Goal: Complete application form

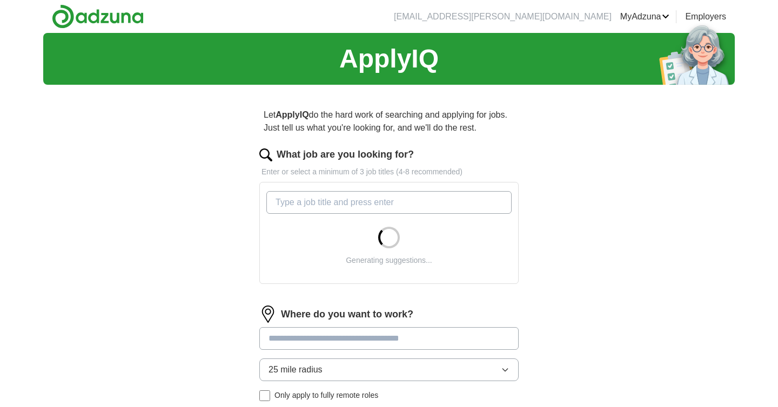
click at [387, 202] on input "What job are you looking for?" at bounding box center [388, 202] width 245 height 23
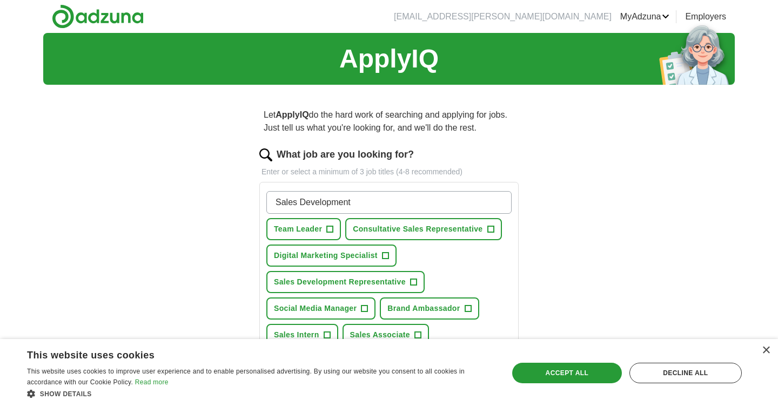
type input "Sales Development"
click at [409, 282] on button "Sales Development Representative +" at bounding box center [345, 282] width 158 height 22
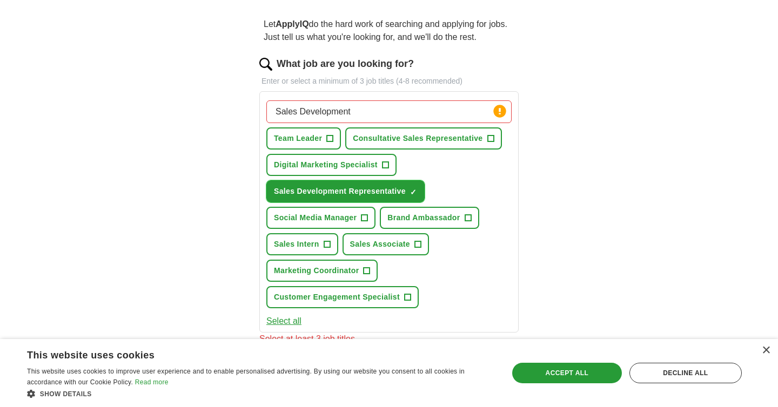
scroll to position [103, 0]
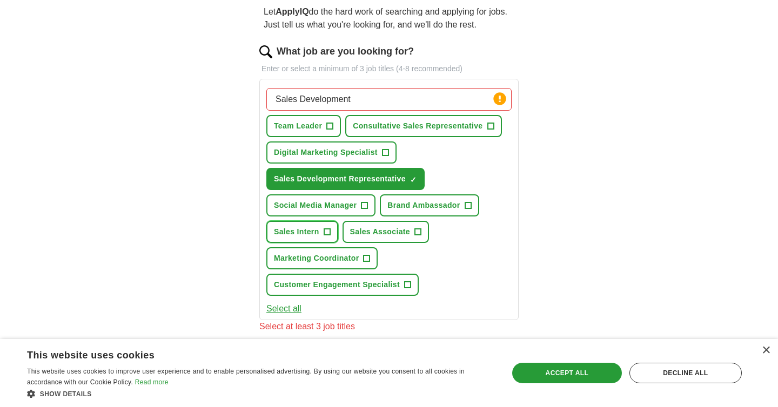
click at [321, 230] on button "Sales Intern +" at bounding box center [302, 232] width 72 height 22
click at [412, 230] on button "Sales Associate +" at bounding box center [385, 232] width 86 height 22
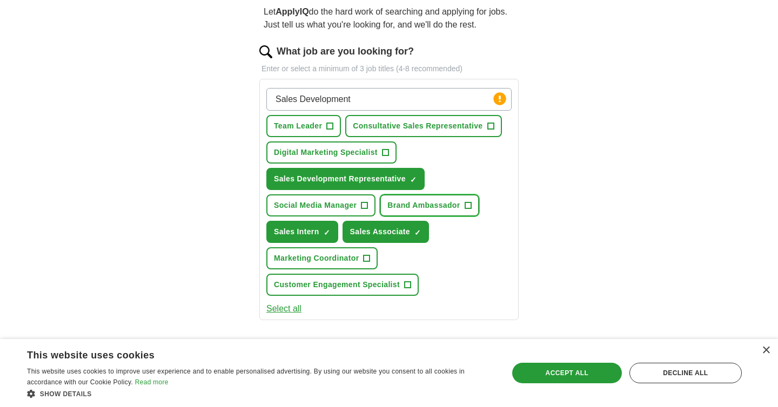
click at [455, 207] on span "Brand Ambassador" at bounding box center [423, 205] width 72 height 11
click at [380, 98] on input "Sales Development" at bounding box center [388, 99] width 245 height 23
type input "Marketing Intern"
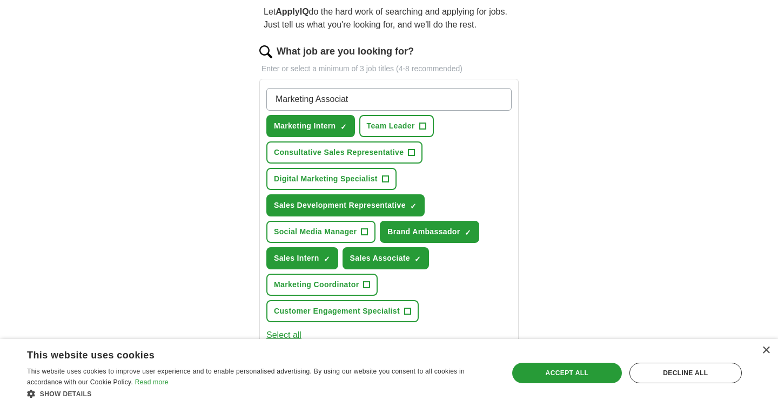
type input "Marketing Associate"
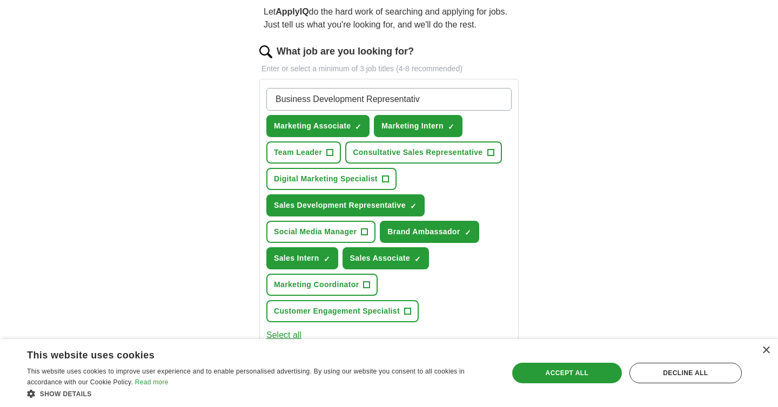
type input "Business Development Representative"
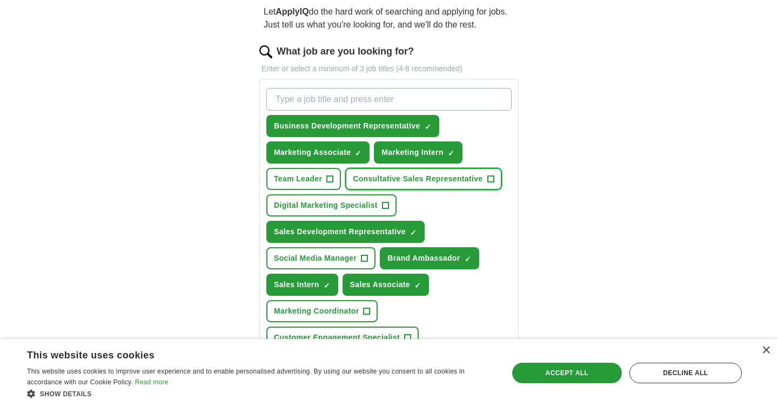
click at [394, 178] on span "Consultative Sales Representative" at bounding box center [418, 178] width 130 height 11
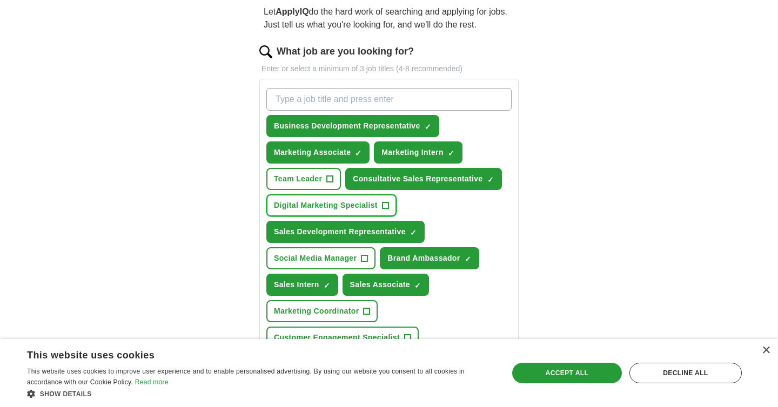
click at [359, 204] on span "Digital Marketing Specialist" at bounding box center [326, 205] width 104 height 11
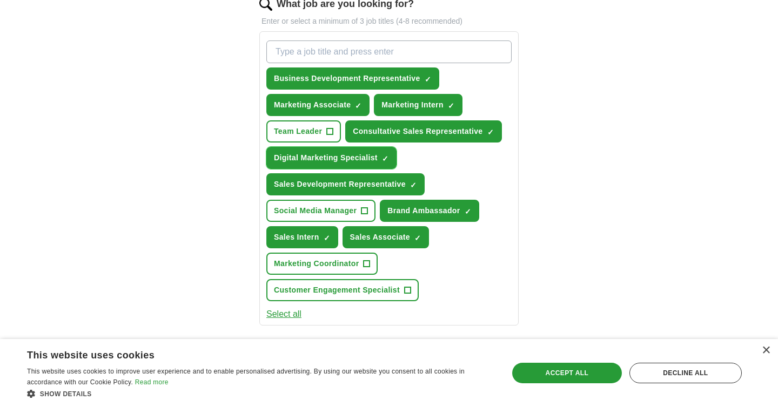
scroll to position [153, 0]
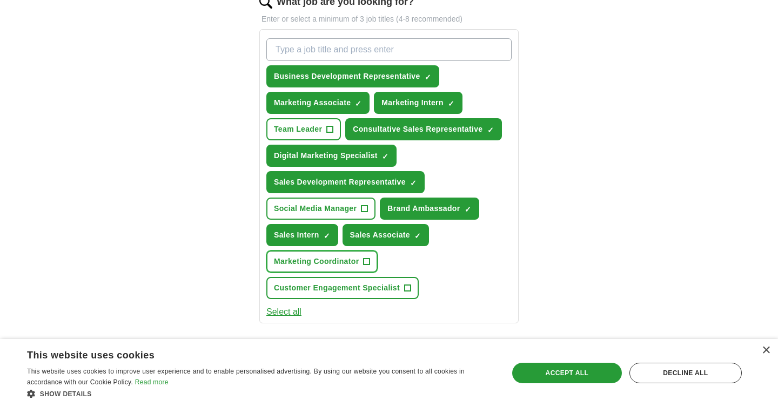
click at [346, 259] on span "Marketing Coordinator" at bounding box center [316, 261] width 85 height 11
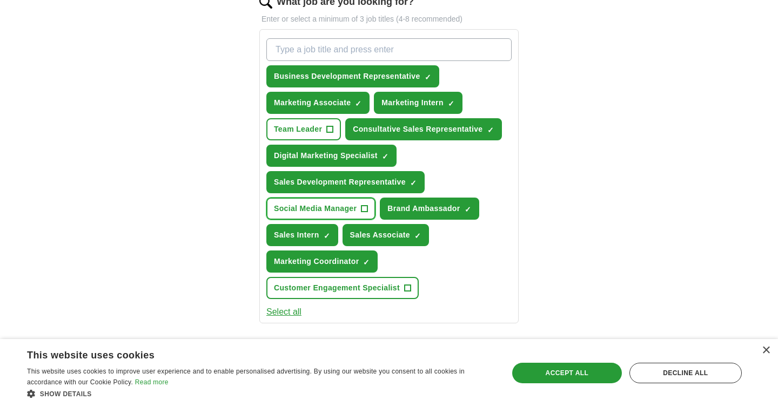
click at [359, 204] on button "Social Media Manager +" at bounding box center [320, 209] width 109 height 22
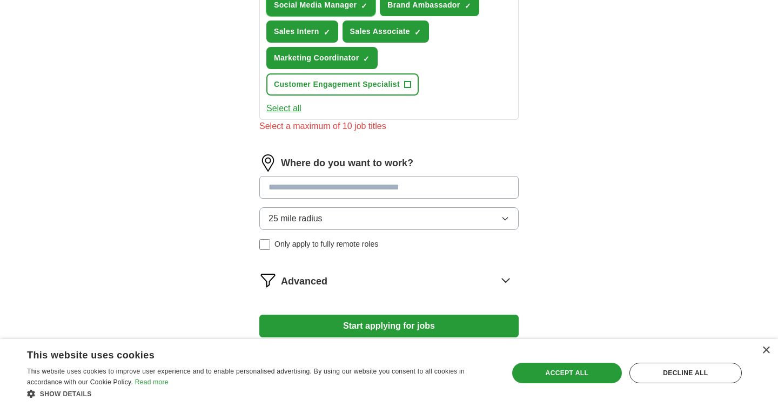
scroll to position [357, 0]
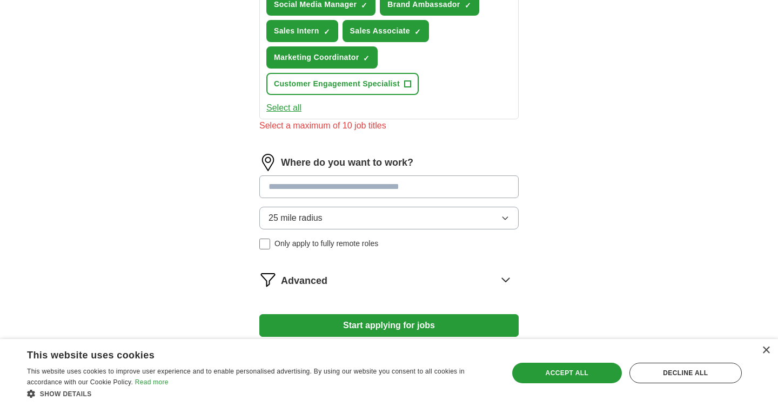
click at [386, 189] on input at bounding box center [388, 187] width 259 height 23
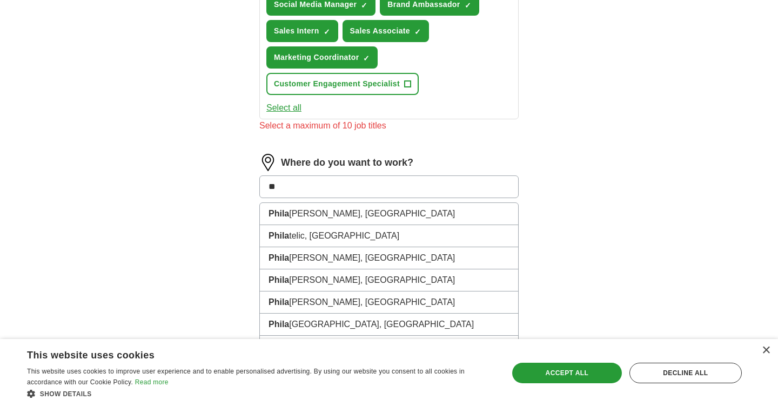
type input "*"
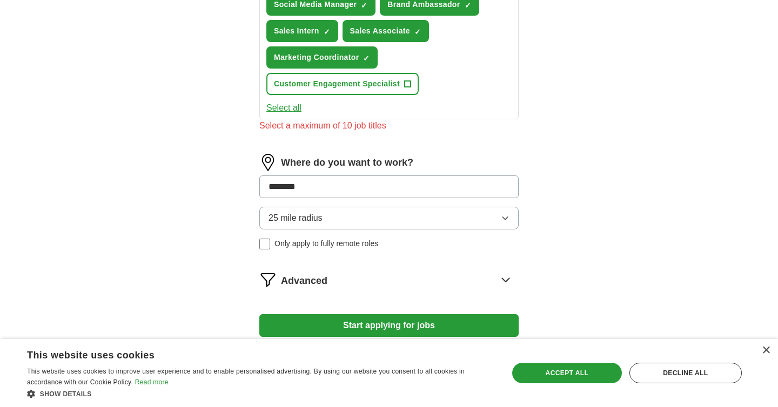
type input "*********"
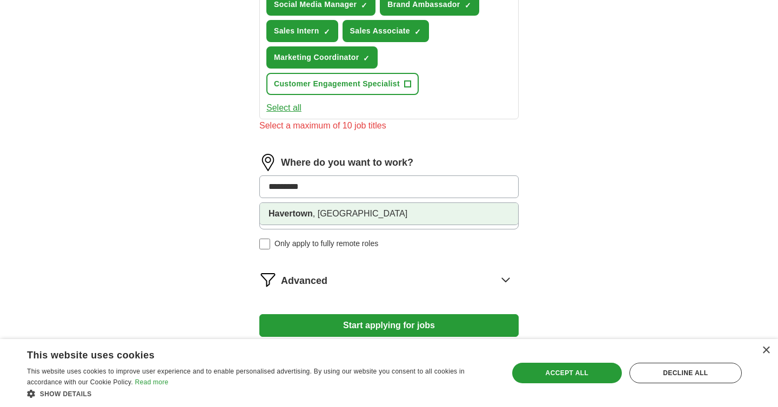
click at [378, 212] on li "[GEOGRAPHIC_DATA] , [GEOGRAPHIC_DATA]" at bounding box center [389, 214] width 258 height 22
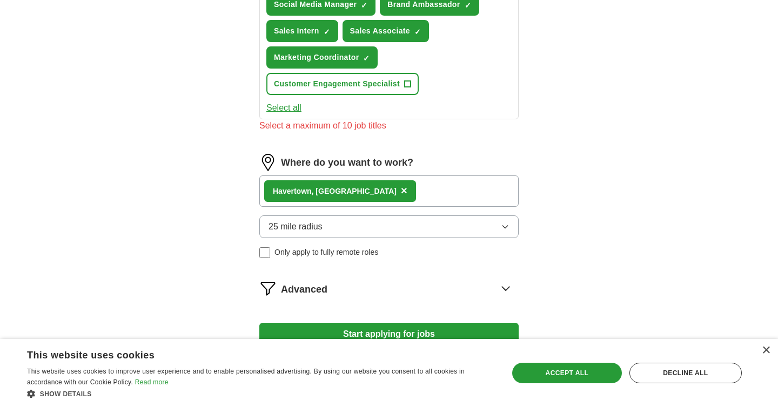
scroll to position [420, 0]
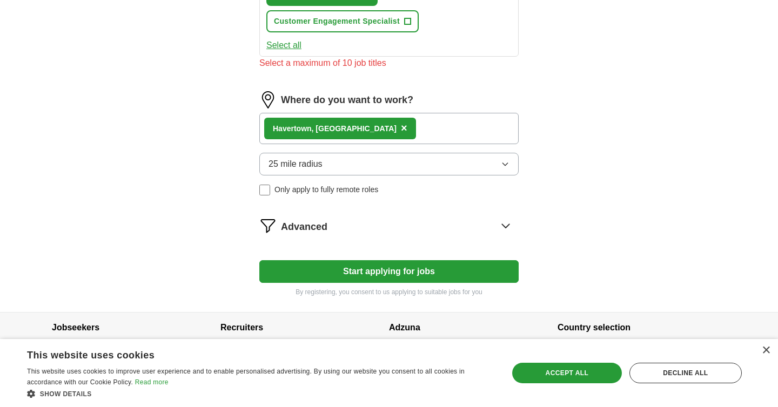
click at [371, 160] on button "25 mile radius" at bounding box center [388, 164] width 259 height 23
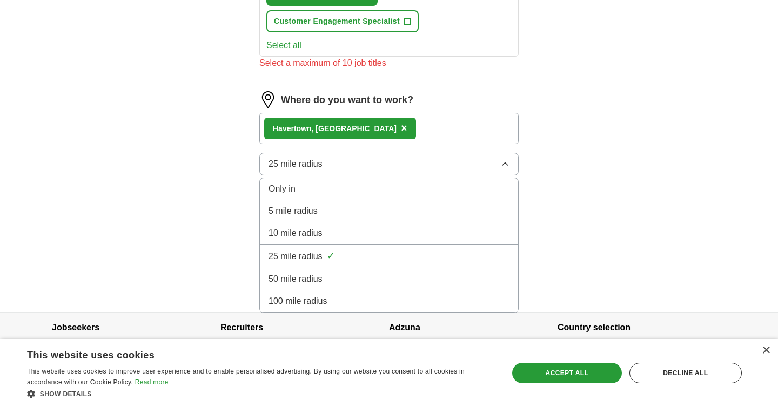
click at [336, 271] on li "50 mile radius" at bounding box center [389, 279] width 258 height 22
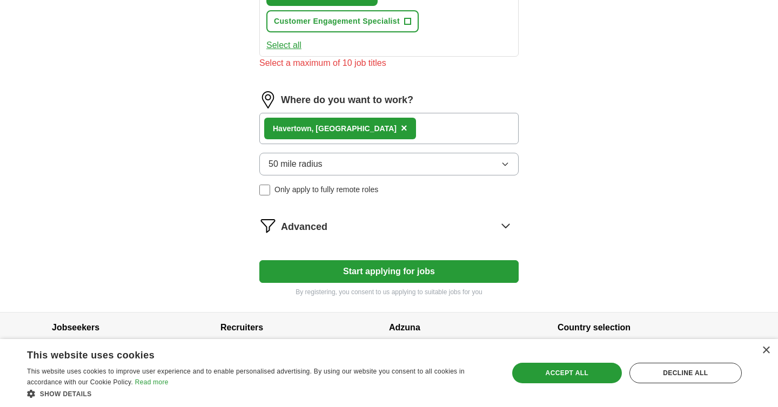
scroll to position [434, 0]
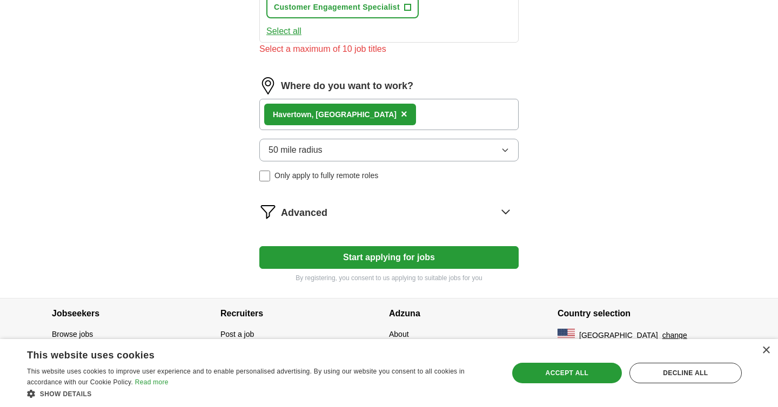
click at [499, 207] on icon at bounding box center [505, 211] width 17 height 17
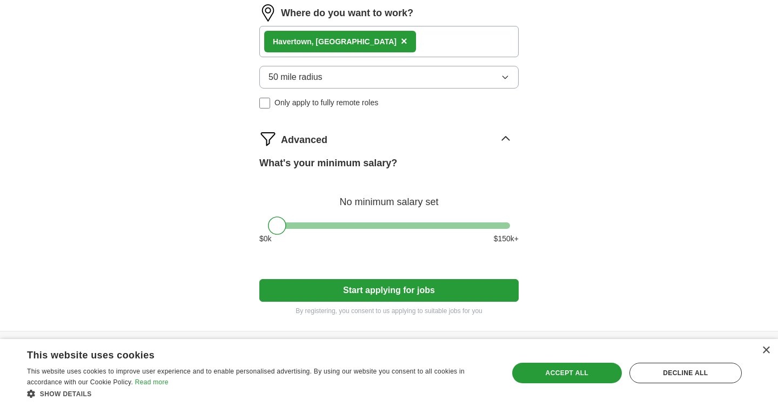
scroll to position [540, 0]
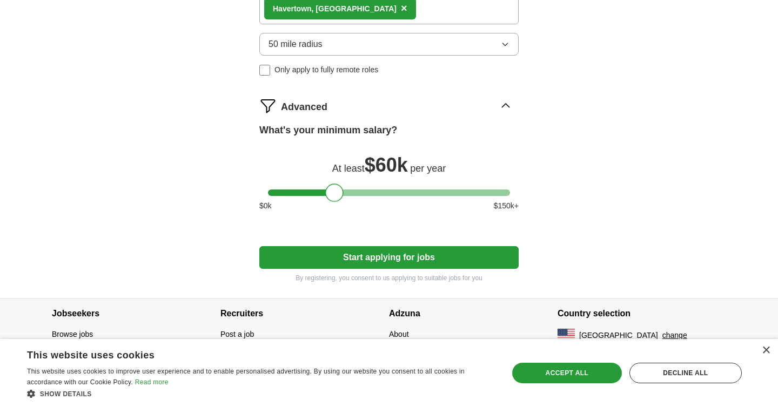
drag, startPoint x: 273, startPoint y: 192, endPoint x: 331, endPoint y: 189, distance: 57.3
click at [331, 189] on div at bounding box center [334, 193] width 18 height 18
click at [364, 252] on button "Start applying for jobs" at bounding box center [388, 257] width 259 height 23
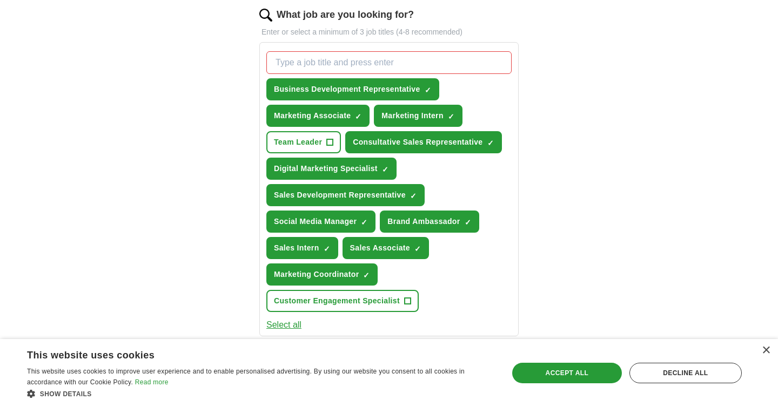
scroll to position [125, 0]
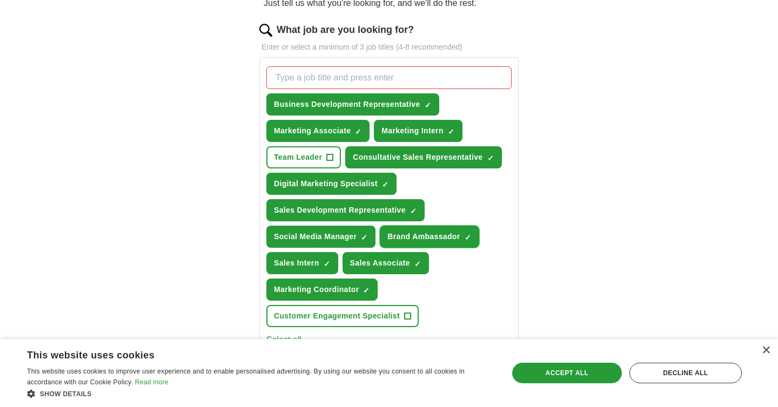
click at [0, 0] on span "×" at bounding box center [0, 0] width 0 height 0
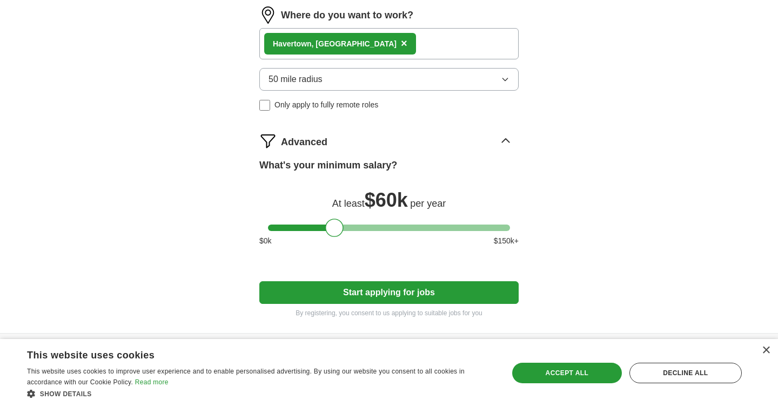
scroll to position [527, 0]
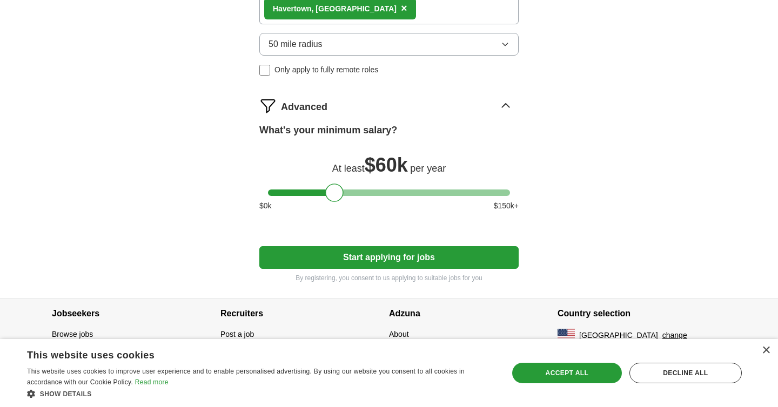
click at [402, 257] on button "Start applying for jobs" at bounding box center [388, 257] width 259 height 23
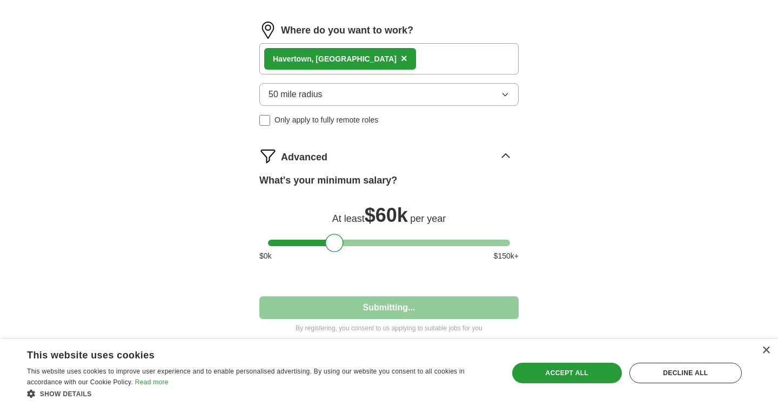
select select "**"
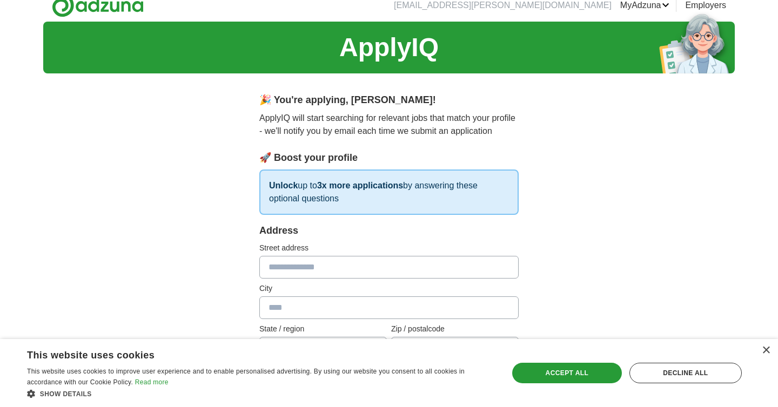
scroll to position [0, 0]
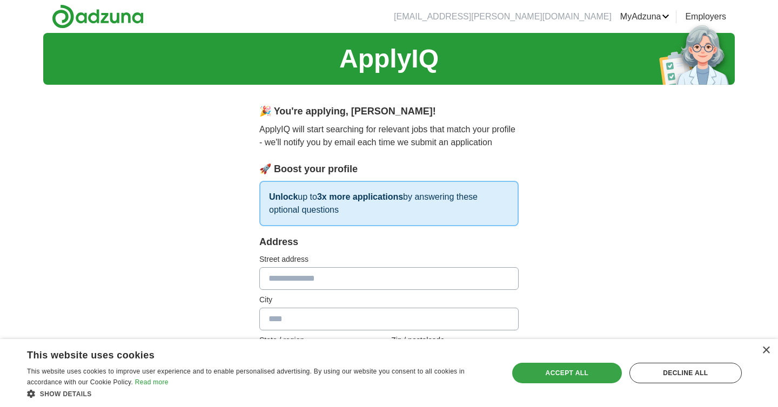
click at [569, 373] on div "Accept all" at bounding box center [567, 373] width 110 height 21
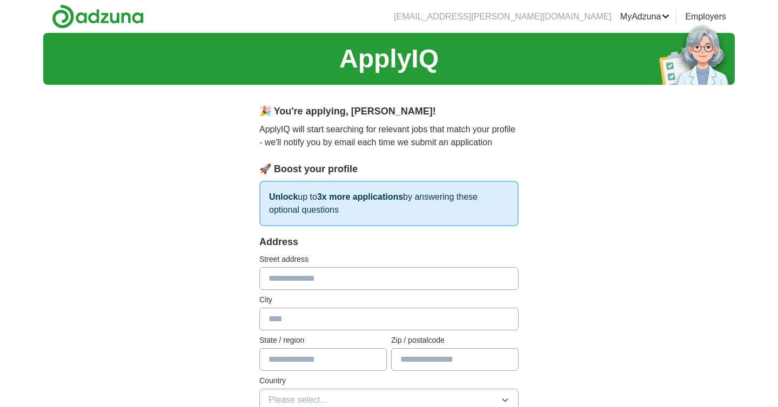
click at [322, 284] on input "text" at bounding box center [388, 278] width 259 height 23
type input "**********"
click at [300, 315] on input "text" at bounding box center [388, 319] width 259 height 23
type input "*********"
click at [301, 352] on input "text" at bounding box center [322, 359] width 127 height 23
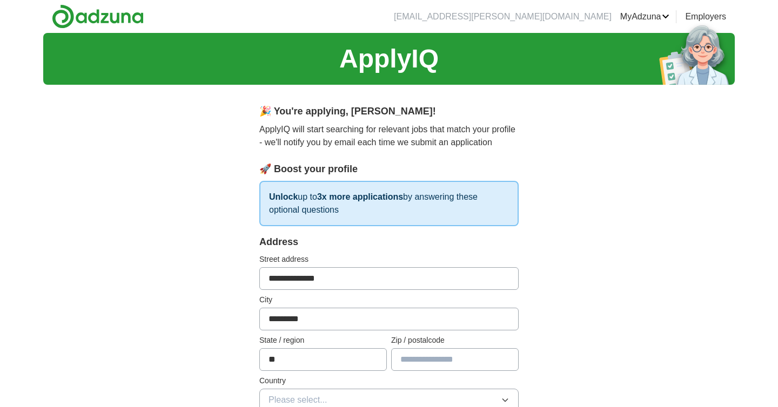
type input "**"
click at [437, 370] on input "text" at bounding box center [454, 359] width 127 height 23
type input "*****"
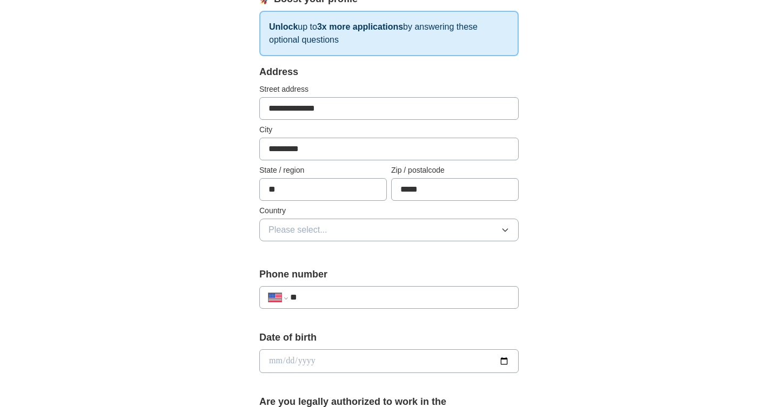
scroll to position [171, 0]
click at [318, 225] on span "Please select..." at bounding box center [297, 229] width 59 height 13
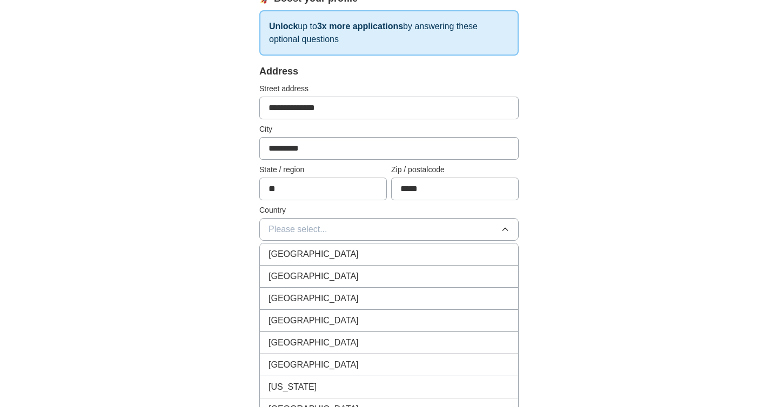
click at [313, 279] on span "[GEOGRAPHIC_DATA]" at bounding box center [313, 276] width 90 height 13
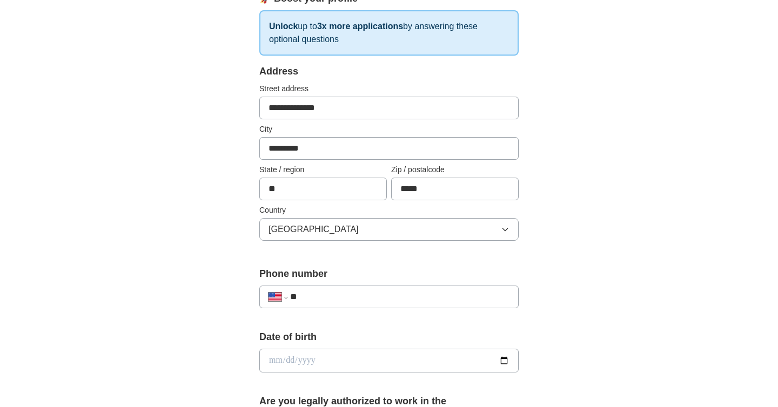
scroll to position [243, 0]
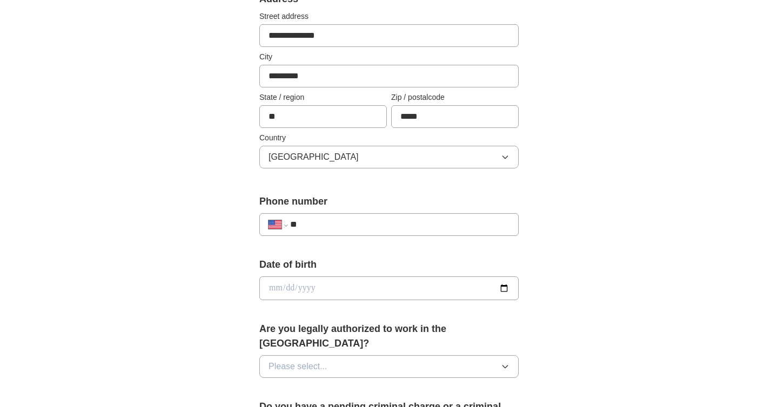
click at [332, 226] on input "**" at bounding box center [399, 224] width 219 height 13
type input "**********"
click at [308, 293] on input "date" at bounding box center [388, 289] width 259 height 24
click at [272, 288] on input "date" at bounding box center [388, 289] width 259 height 24
type input "**********"
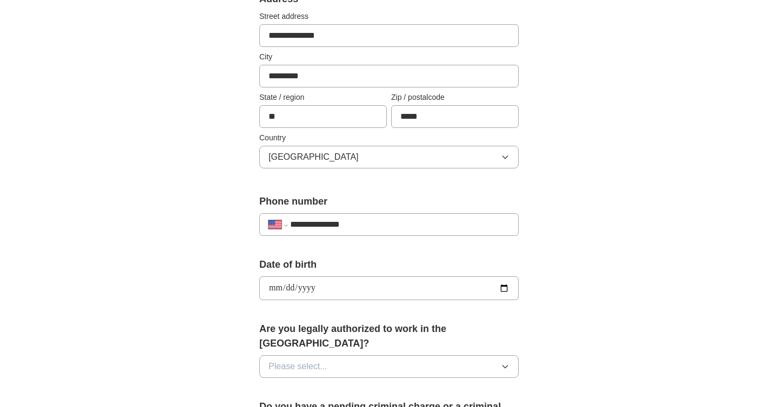
click at [310, 355] on button "Please select..." at bounding box center [388, 366] width 259 height 23
click at [322, 385] on div "Yes" at bounding box center [388, 391] width 241 height 13
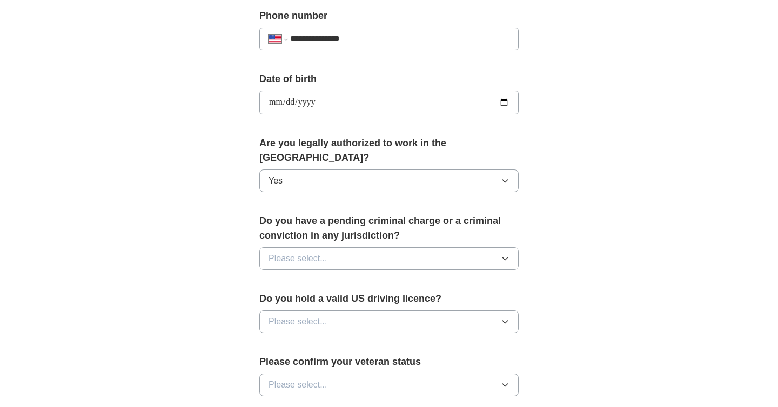
scroll to position [429, 0]
click at [297, 252] on span "Please select..." at bounding box center [297, 258] width 59 height 13
click at [297, 299] on div "No" at bounding box center [388, 305] width 241 height 13
click at [311, 314] on button "Please select..." at bounding box center [388, 321] width 259 height 23
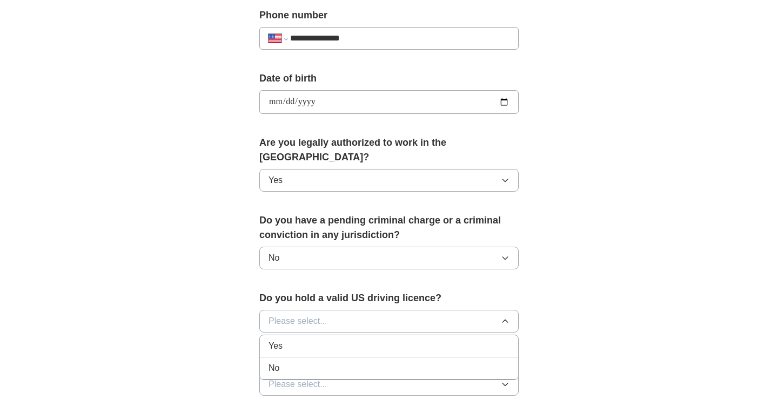
click at [319, 340] on div "Yes" at bounding box center [388, 346] width 241 height 13
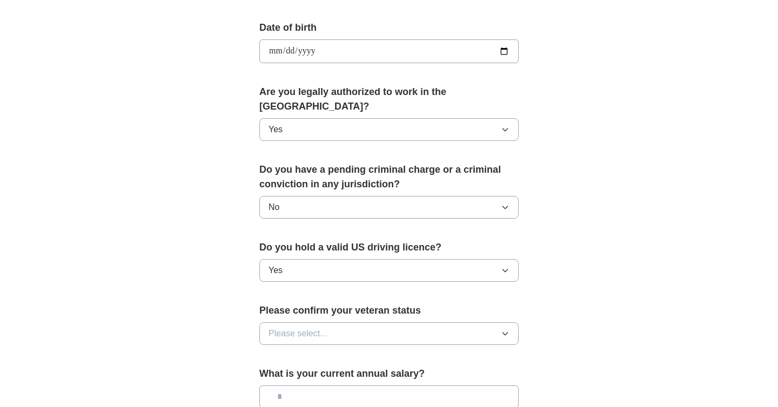
scroll to position [498, 0]
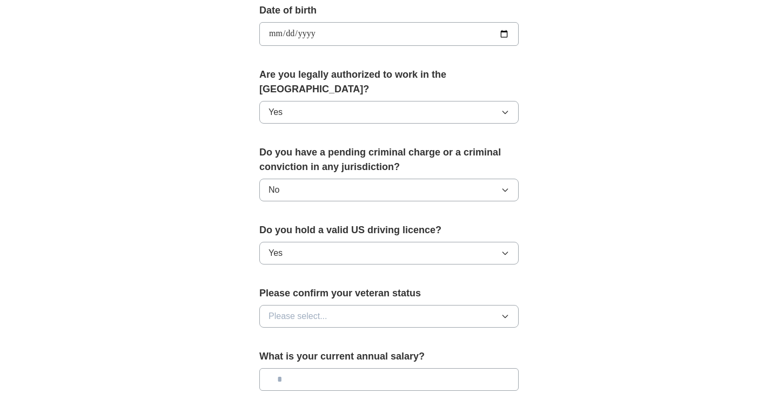
click at [324, 310] on span "Please select..." at bounding box center [297, 316] width 59 height 13
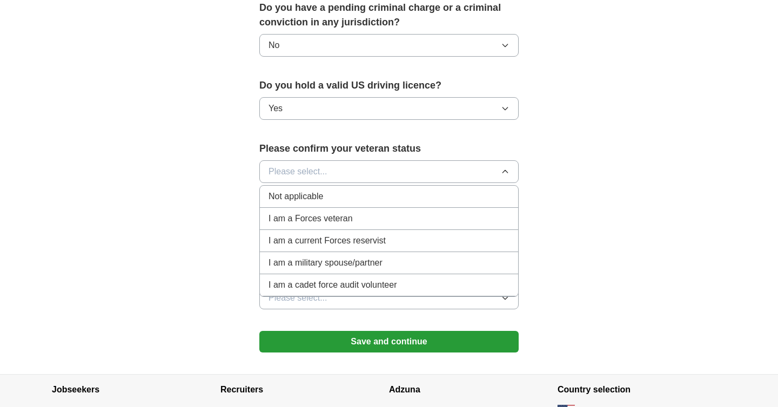
scroll to position [651, 0]
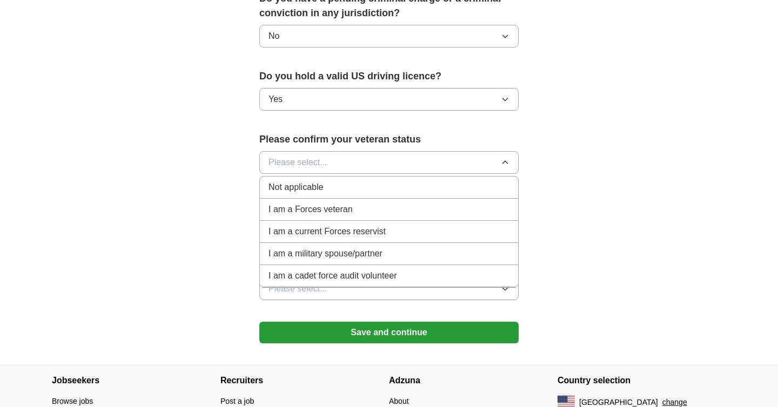
click at [321, 181] on span "Not applicable" at bounding box center [295, 187] width 55 height 13
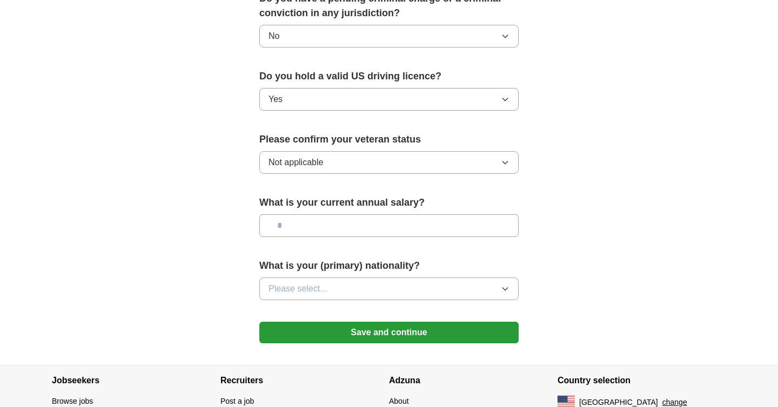
click at [315, 215] on input "text" at bounding box center [388, 225] width 259 height 23
type input "*******"
click at [327, 278] on button "Please select..." at bounding box center [388, 289] width 259 height 23
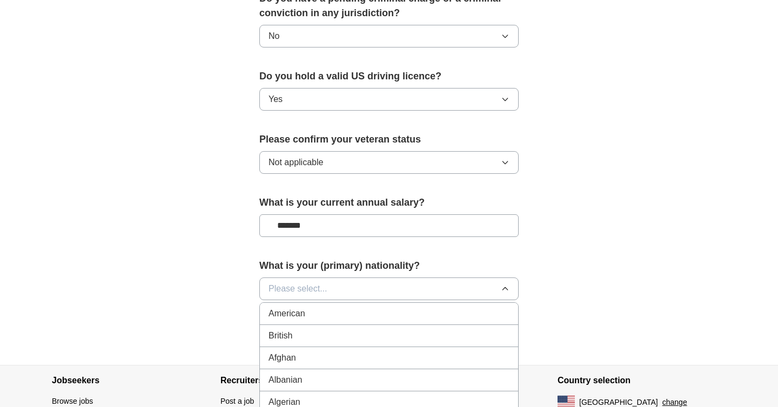
click at [315, 307] on div "American" at bounding box center [388, 313] width 241 height 13
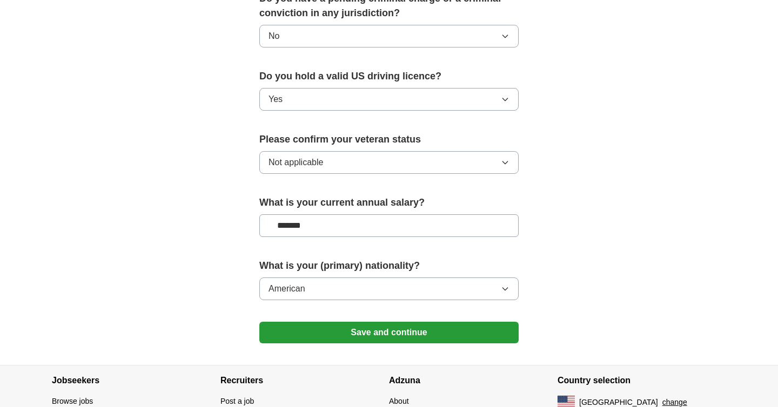
click at [386, 322] on button "Save and continue" at bounding box center [388, 333] width 259 height 22
